Goal: Task Accomplishment & Management: Manage account settings

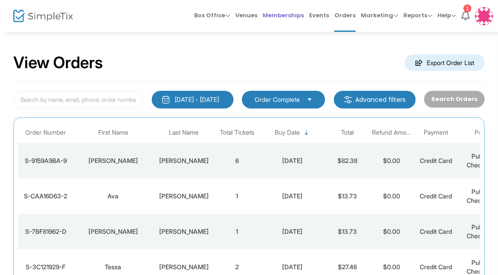
click at [284, 19] on span "Memberships" at bounding box center [283, 15] width 41 height 23
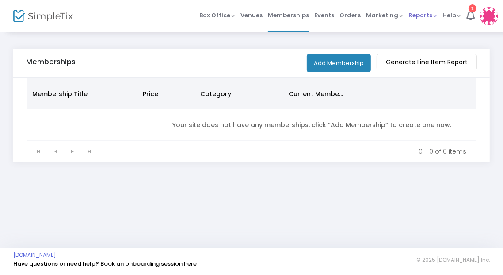
click at [409, 16] on span "Reports" at bounding box center [423, 15] width 29 height 8
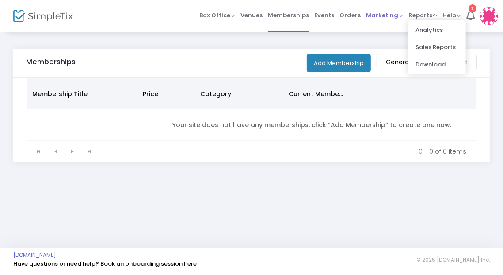
click at [388, 16] on span "Marketing" at bounding box center [384, 15] width 37 height 8
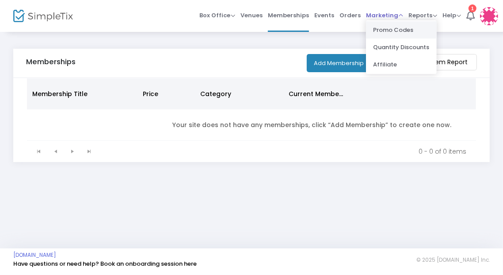
click at [389, 29] on li "Promo Codes" at bounding box center [401, 29] width 71 height 17
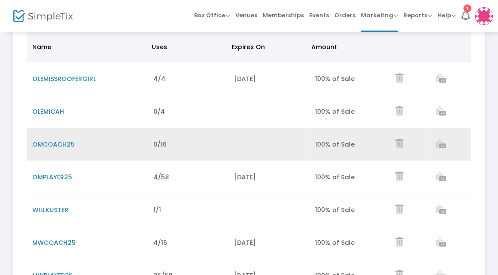
scroll to position [92, 0]
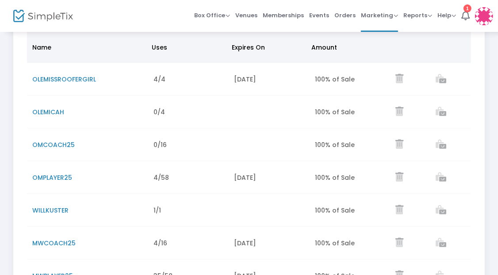
click at [66, 178] on span "OMPLAYER25" at bounding box center [52, 177] width 40 height 9
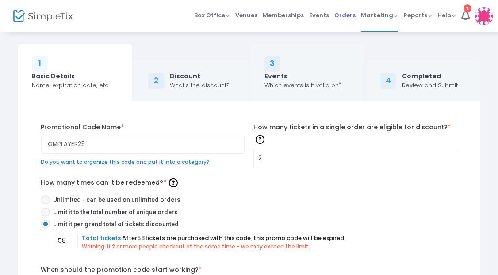
click at [340, 16] on span "Orders" at bounding box center [344, 15] width 21 height 23
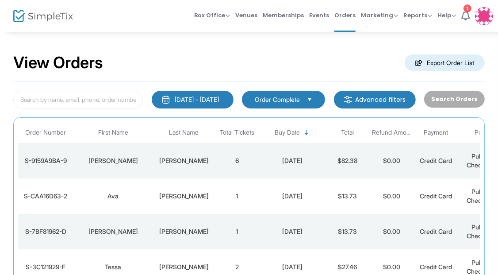
click at [189, 160] on div "[PERSON_NAME]" at bounding box center [184, 160] width 58 height 9
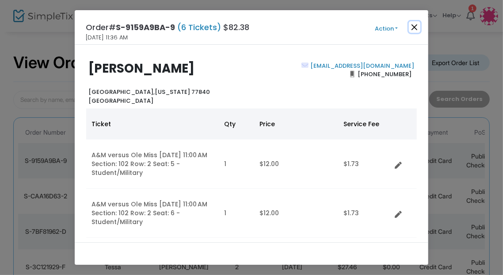
click at [417, 30] on button "Close" at bounding box center [415, 27] width 12 height 12
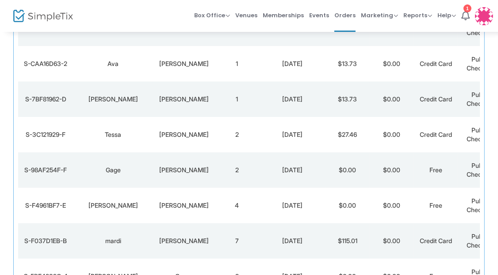
scroll to position [131, 0]
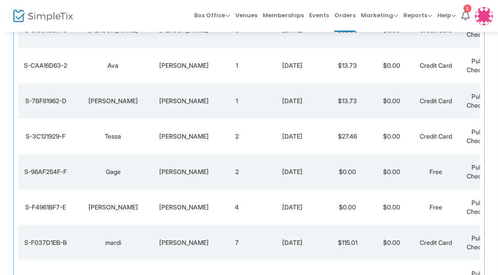
click at [179, 242] on div "[PERSON_NAME]" at bounding box center [184, 242] width 58 height 9
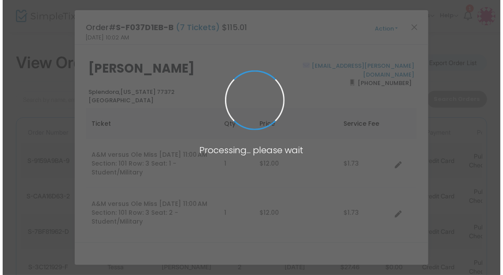
scroll to position [0, 0]
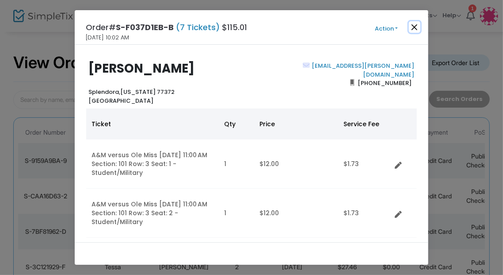
click at [416, 27] on button "Close" at bounding box center [415, 27] width 12 height 12
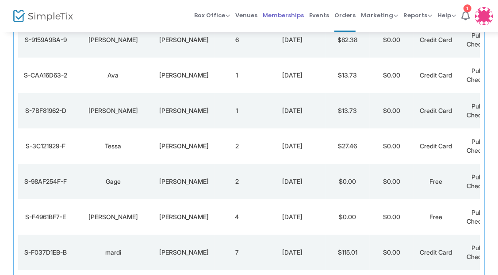
scroll to position [142, 0]
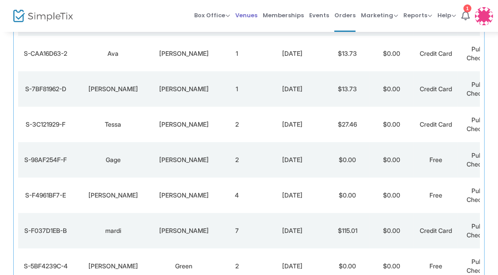
click at [257, 17] on span "Venues" at bounding box center [246, 15] width 22 height 23
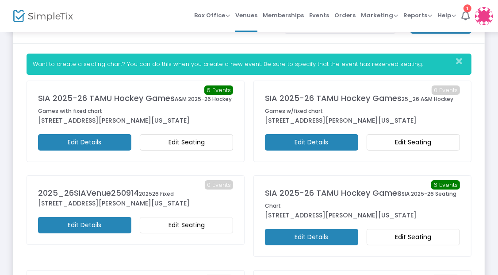
scroll to position [38, 0]
